Goal: Information Seeking & Learning: Learn about a topic

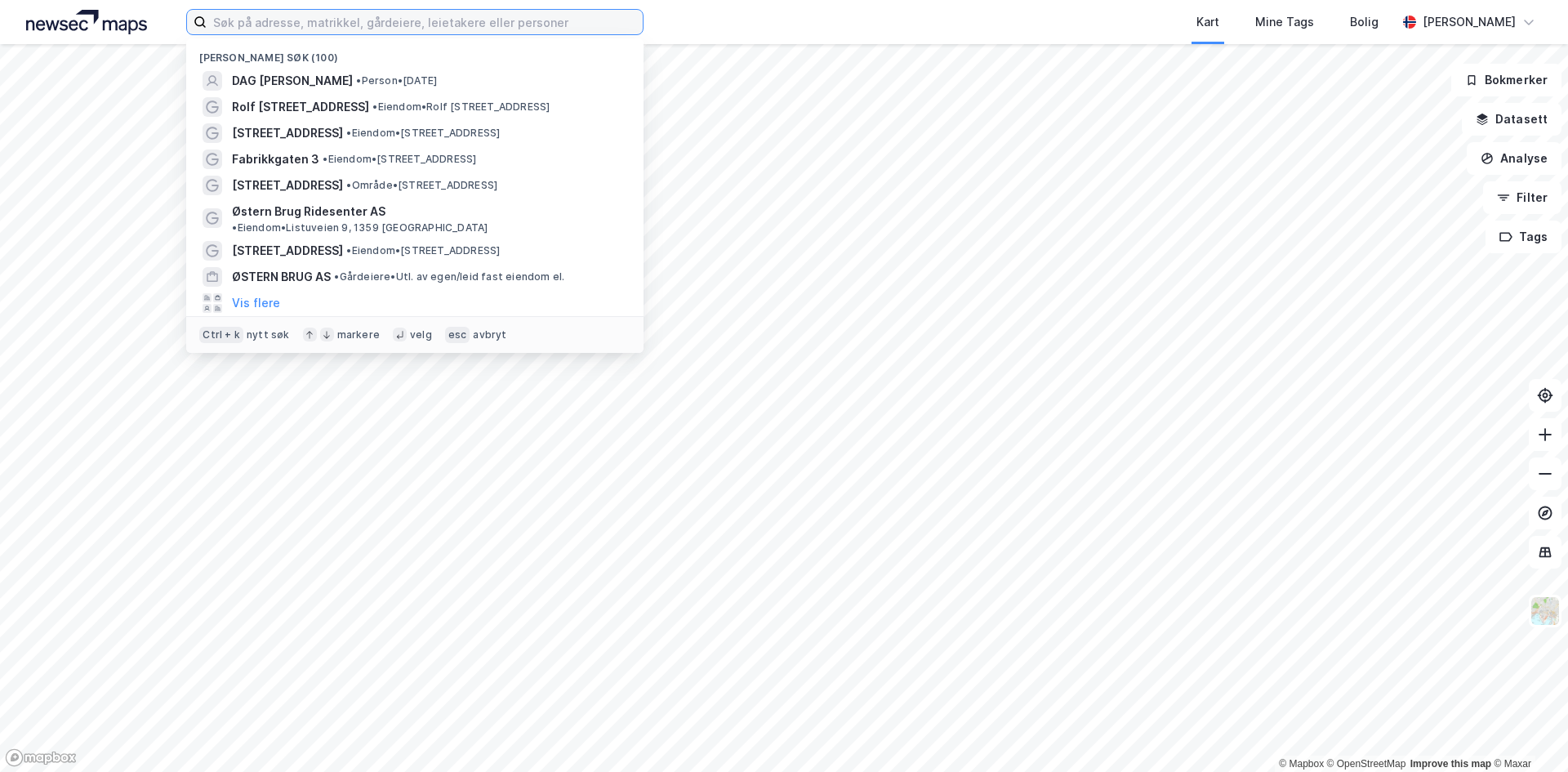
click at [382, 16] on input at bounding box center [424, 22] width 436 height 25
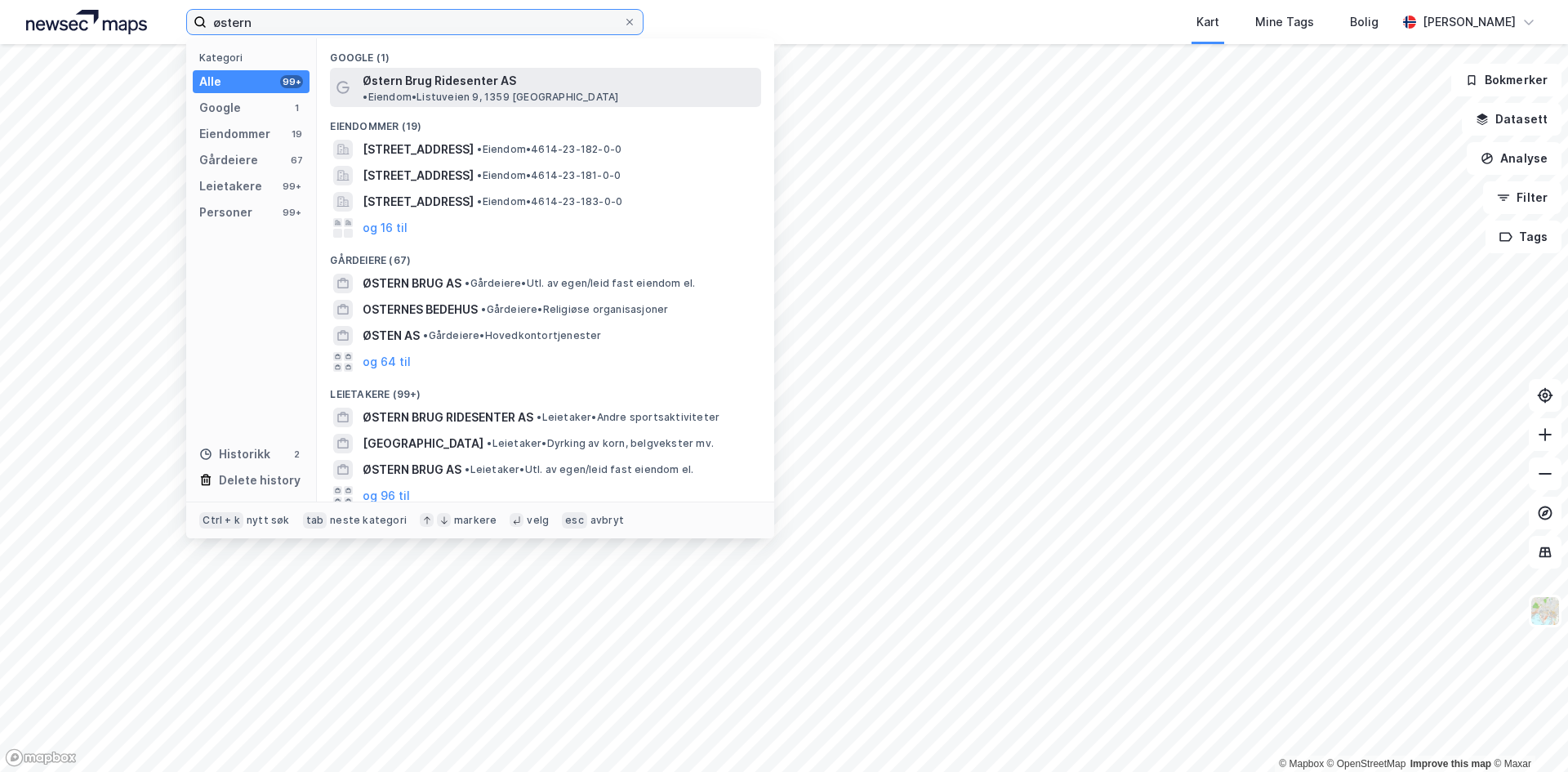
type input "østern"
click at [406, 77] on span "Østern Brug Ridesenter AS" at bounding box center [439, 81] width 153 height 20
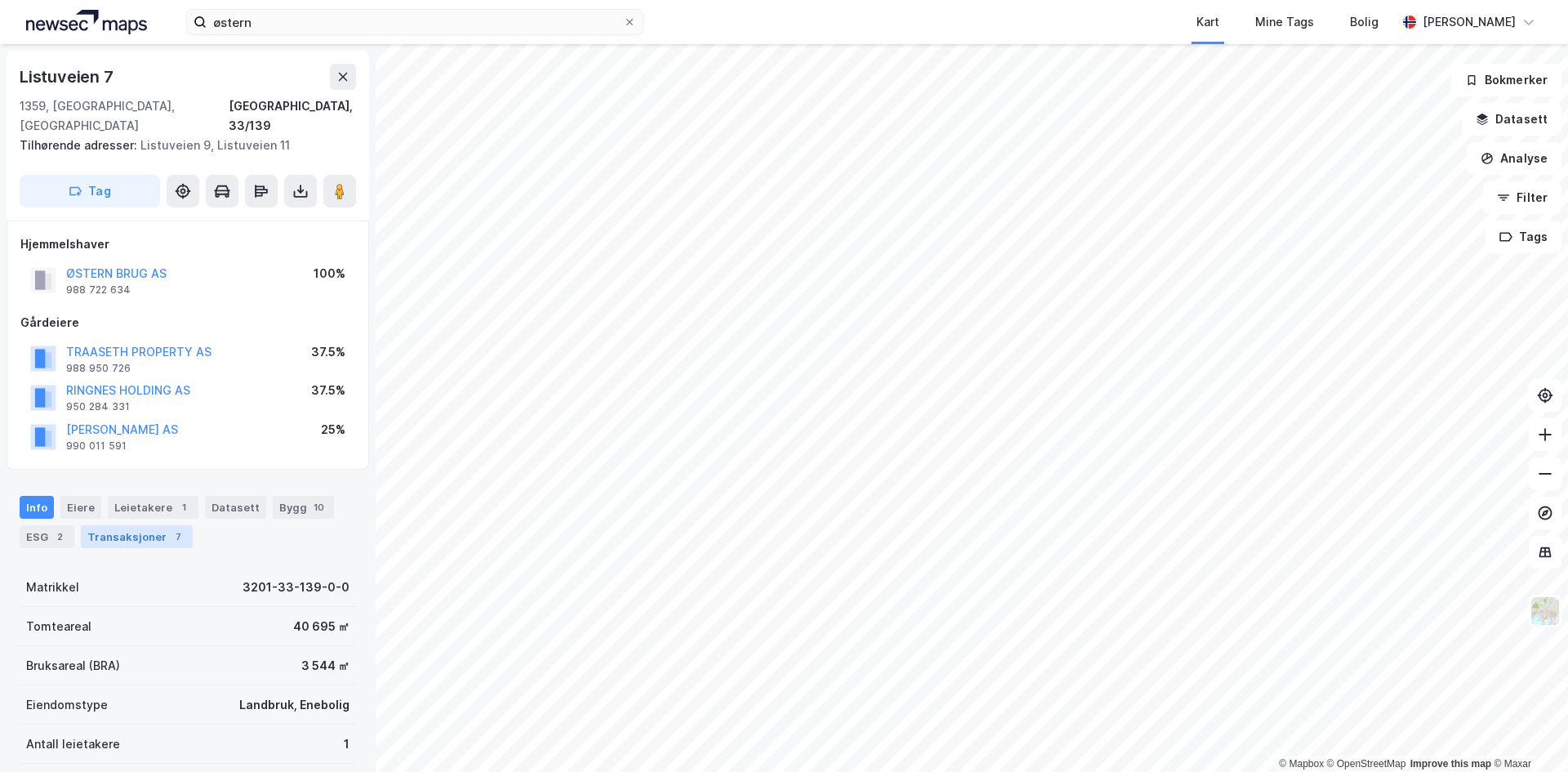
click at [128, 525] on div "Transaksjoner 7" at bounding box center [136, 536] width 112 height 23
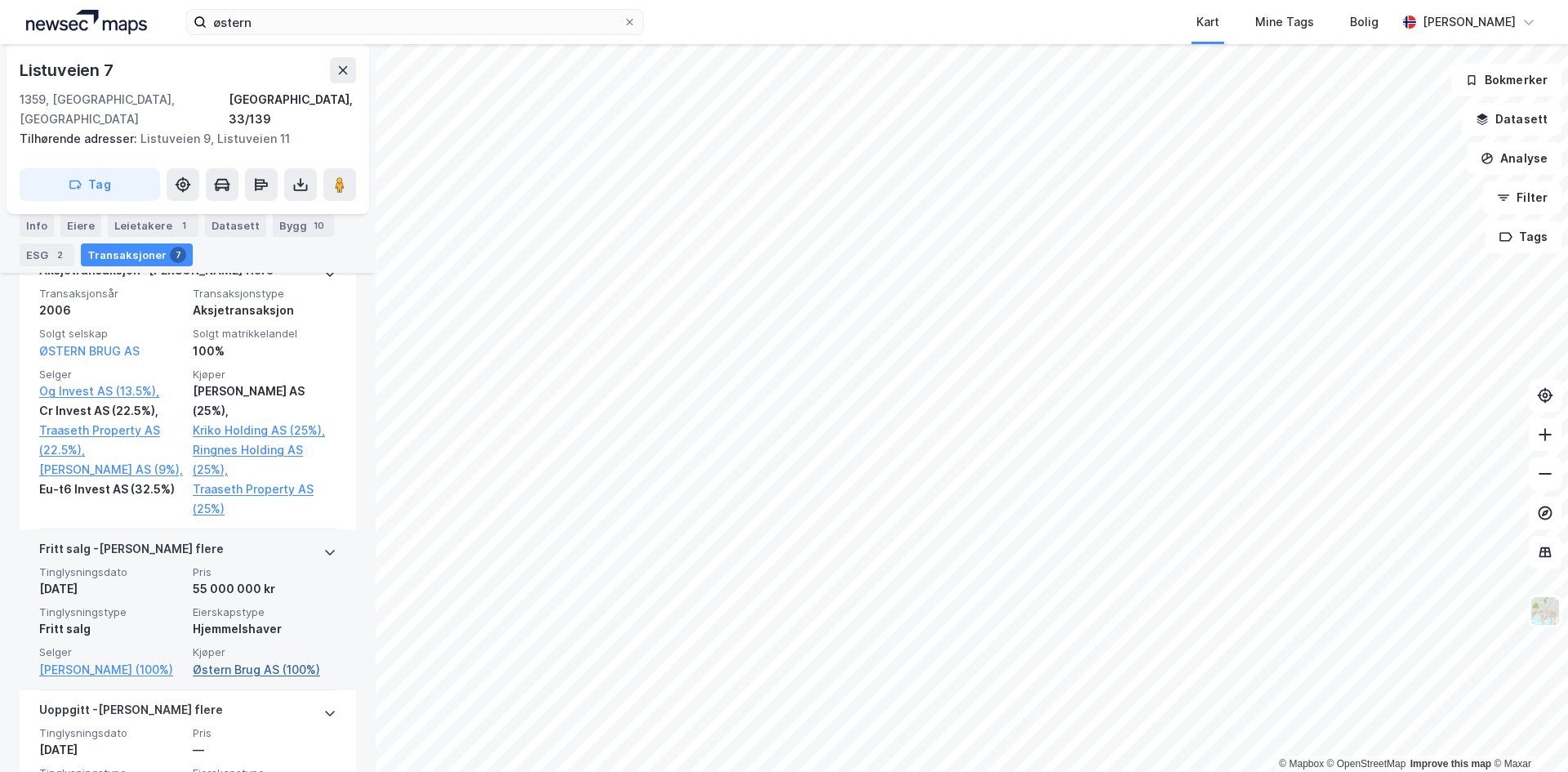
scroll to position [1797, 0]
